Goal: Navigation & Orientation: Find specific page/section

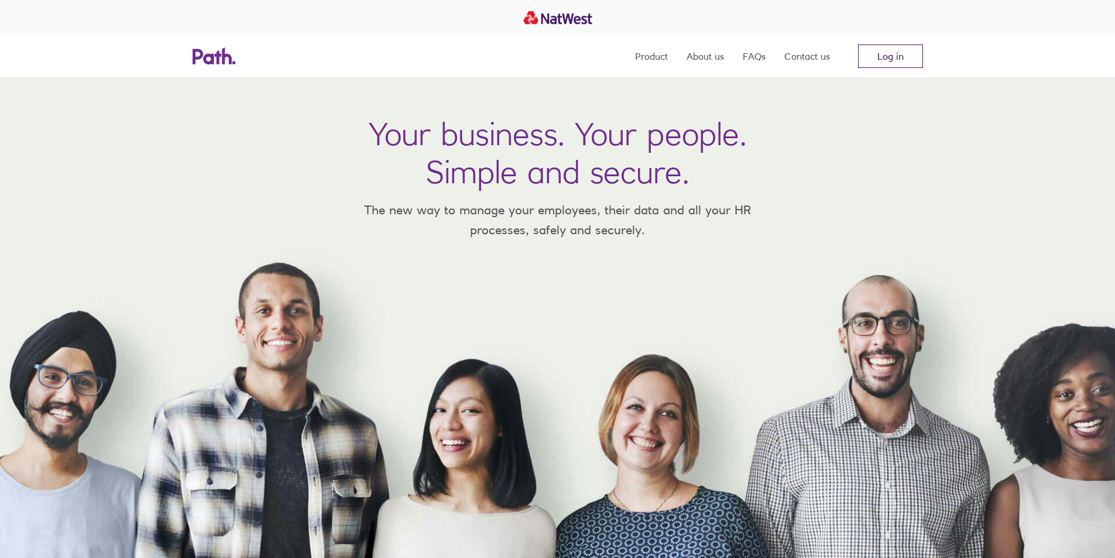
click at [876, 56] on link "Log in" at bounding box center [890, 55] width 65 height 23
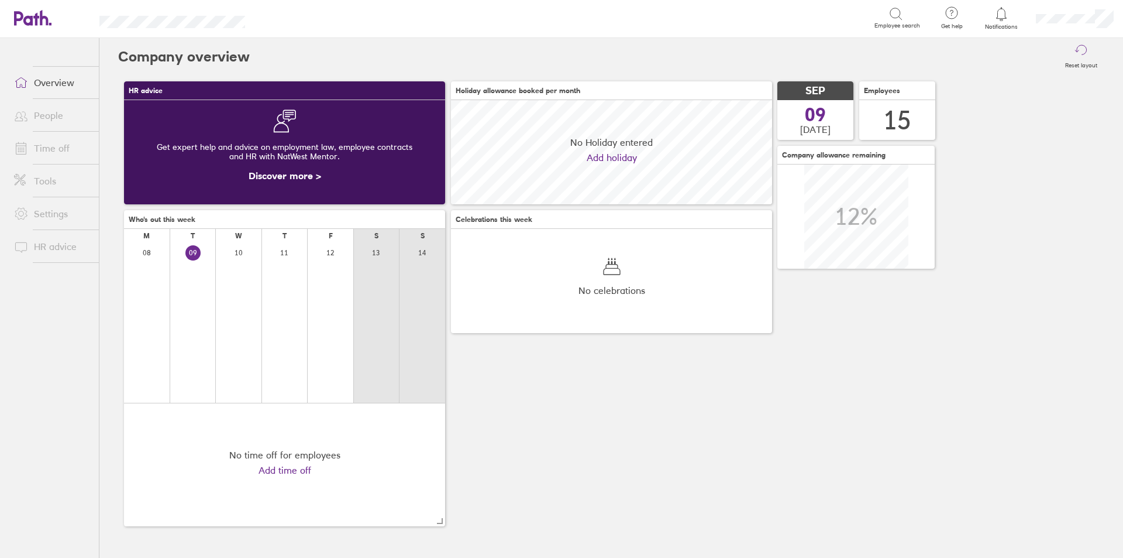
scroll to position [104, 321]
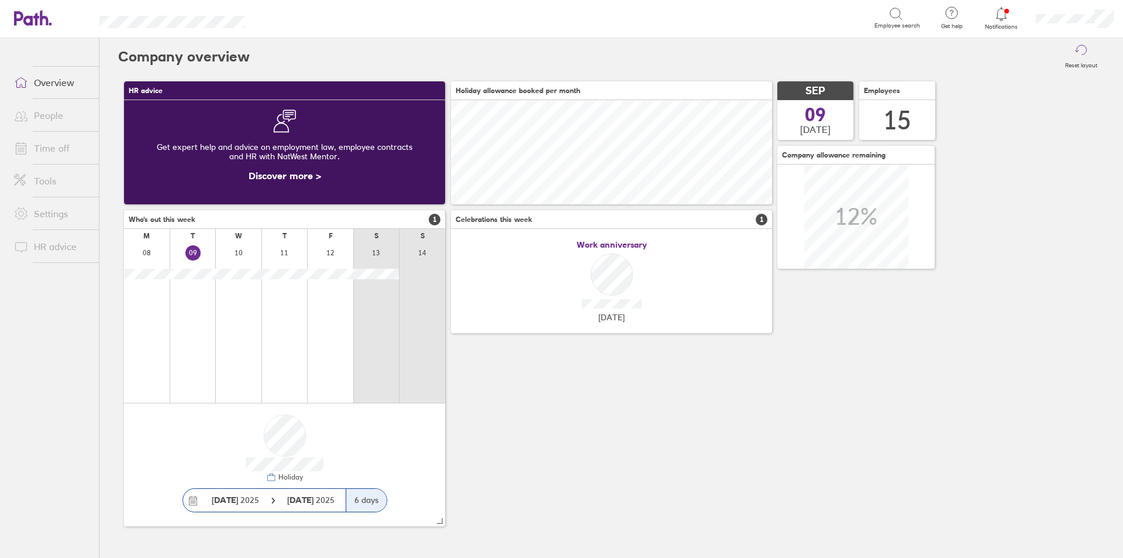
click at [46, 118] on link "People" at bounding box center [52, 115] width 94 height 23
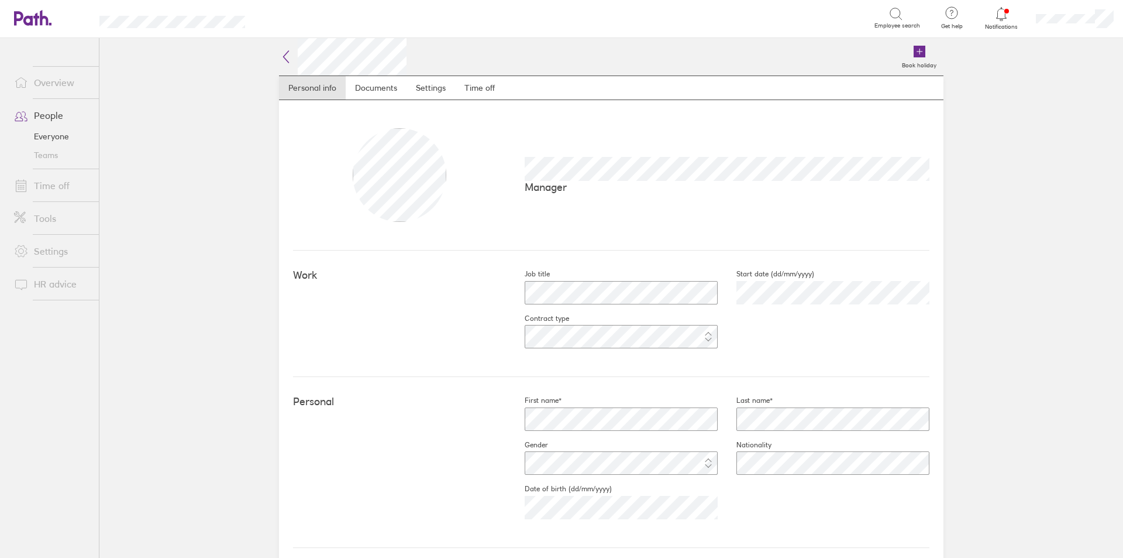
click at [49, 85] on link "Overview" at bounding box center [52, 82] width 94 height 23
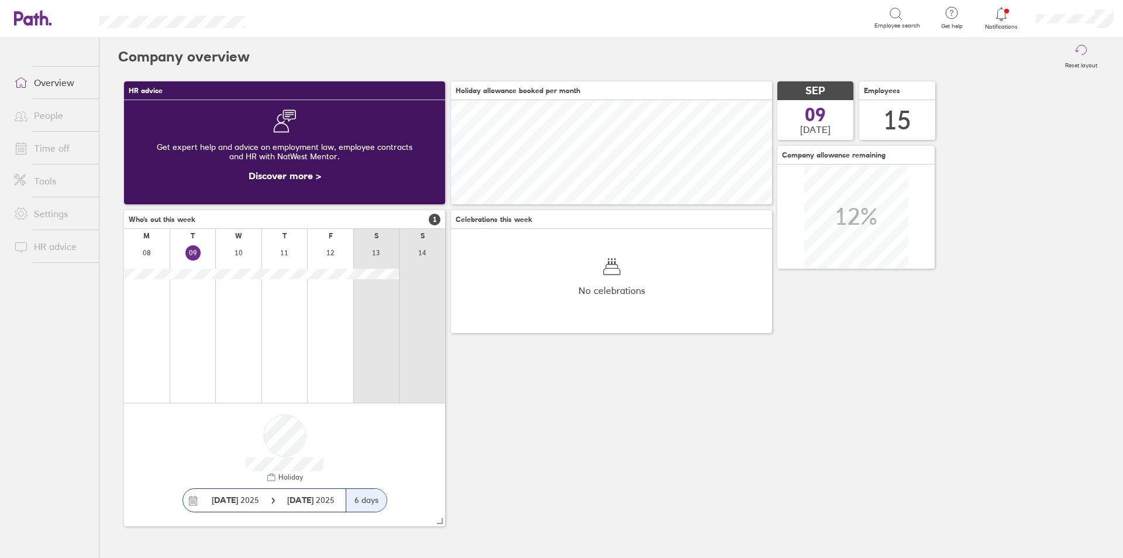
scroll to position [104, 321]
click at [1008, 12] on icon at bounding box center [1002, 14] width 14 height 14
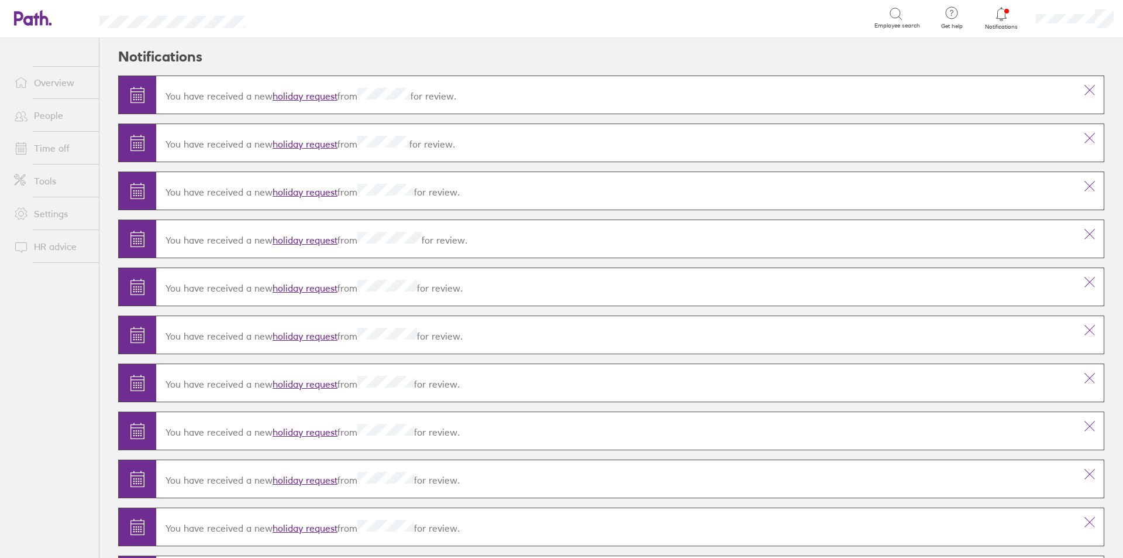
click at [686, 19] on div "Search" at bounding box center [573, 18] width 604 height 18
